Goal: Information Seeking & Learning: Learn about a topic

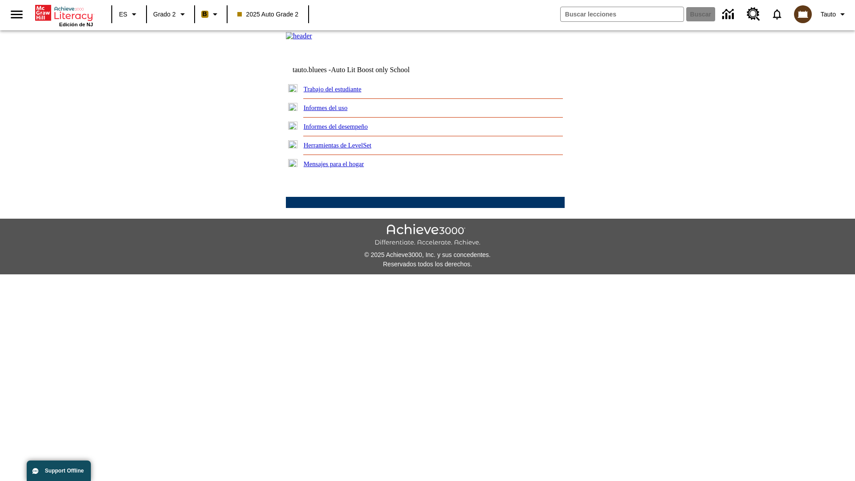
click at [347, 130] on link "Informes del desempeño" at bounding box center [336, 126] width 64 height 7
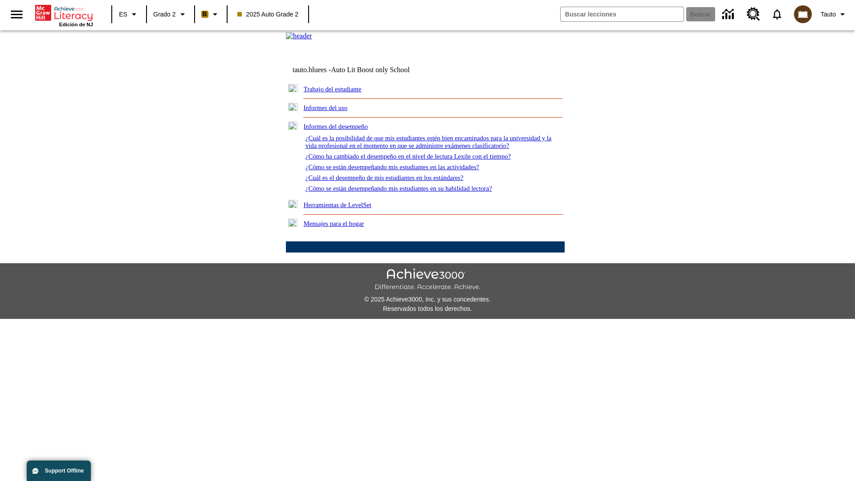
click at [423, 160] on link "¿Cómo ha cambiado el desempeño en el nivel de lectura Lexile con el tiempo?" at bounding box center [408, 156] width 205 height 7
